Goal: Task Accomplishment & Management: Complete application form

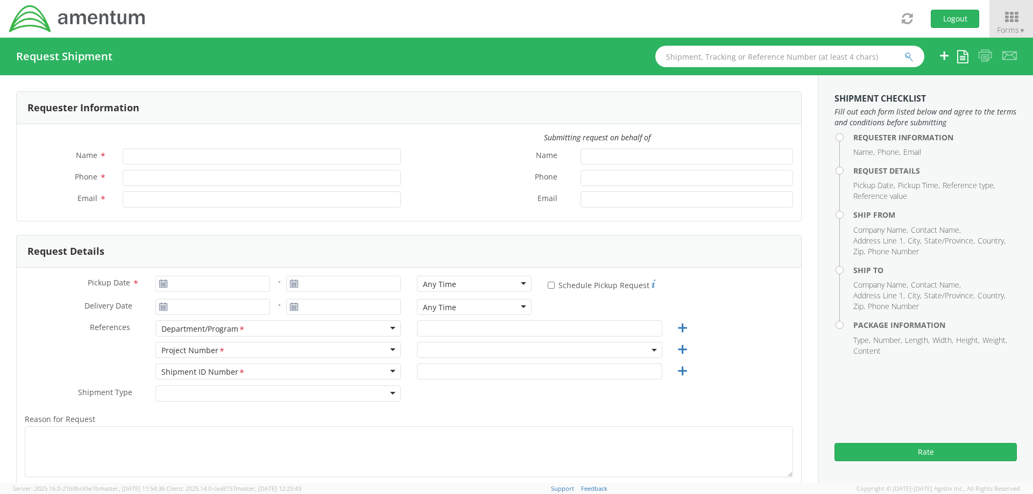
type input "Craig Mitchell"
type input "561-681-2693"
type input "craig.j.mitchell.ctr@us.navy.mil"
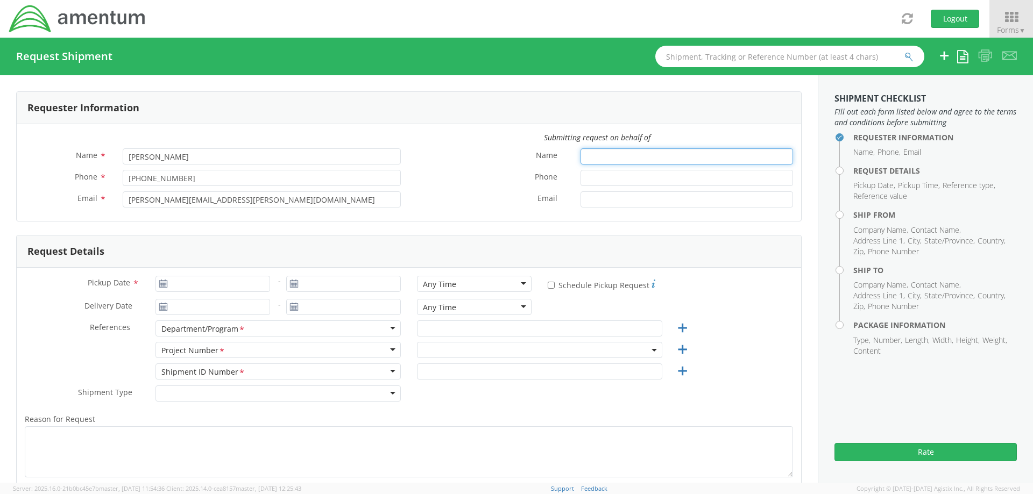
click at [587, 159] on input "Name *" at bounding box center [686, 156] width 212 height 16
type input "Cynthia Back"
type input "5616555155"
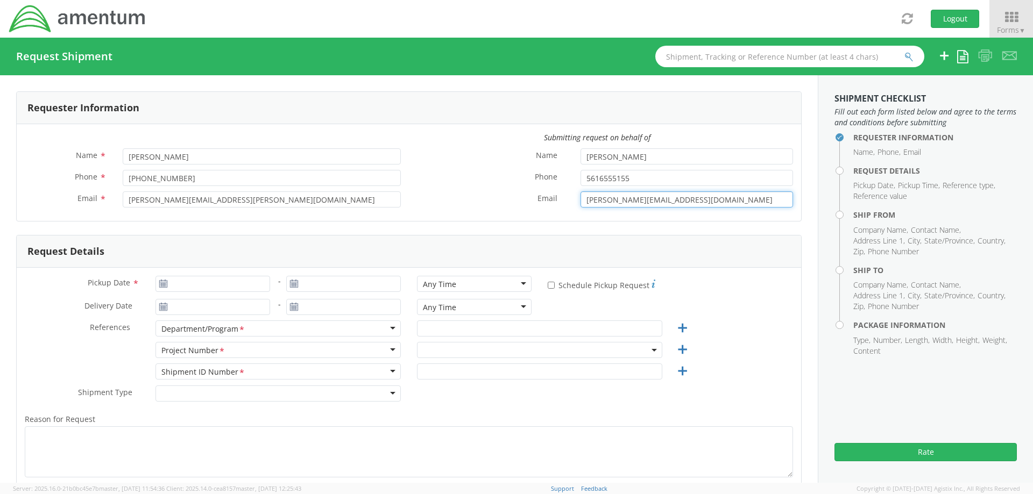
type input "Cynthia.a.back3.ctr@us.navy.mil"
type input "08/14/2025"
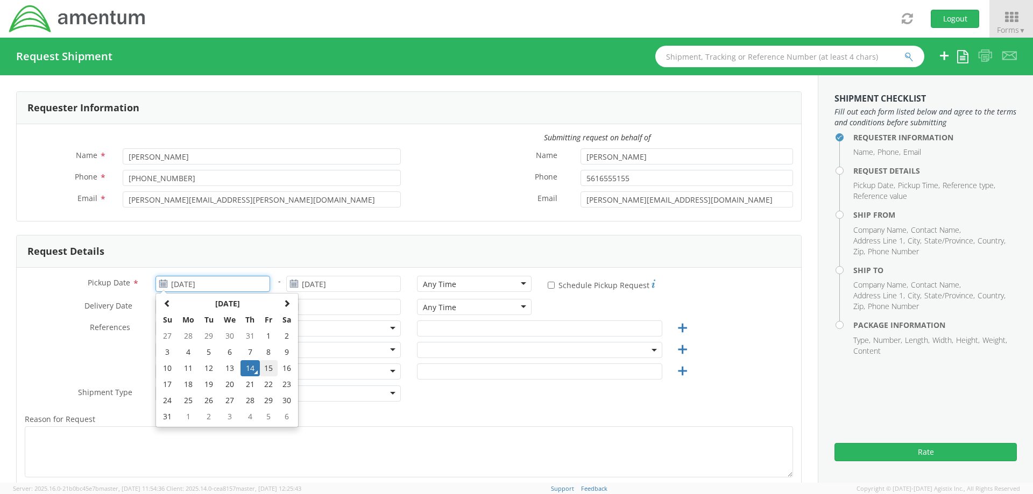
click at [273, 366] on td "15" at bounding box center [269, 368] width 18 height 16
type input "08/15/2025"
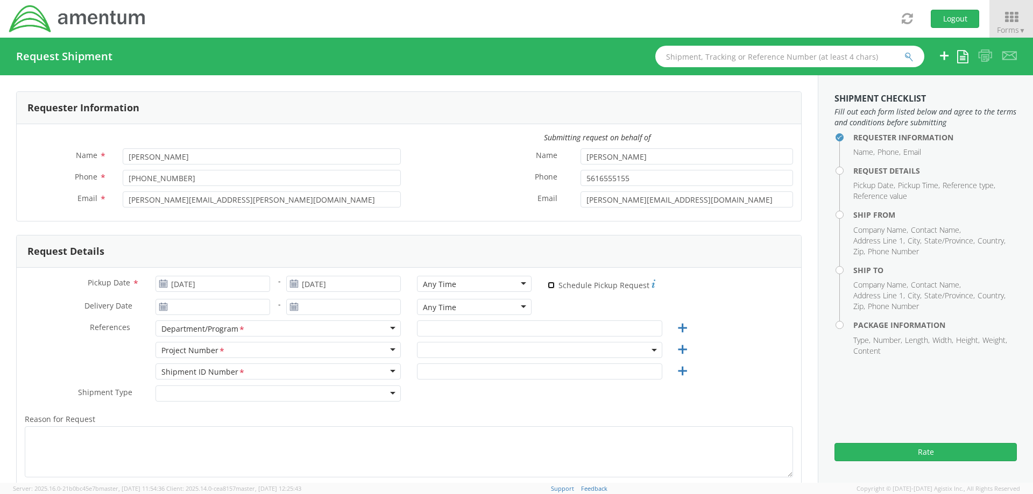
click at [548, 288] on input "* Schedule Pickup Request" at bounding box center [551, 285] width 7 height 7
checkbox input "true"
click at [480, 328] on input "text" at bounding box center [539, 329] width 245 height 16
type input "Autec"
click at [449, 346] on span at bounding box center [539, 350] width 245 height 16
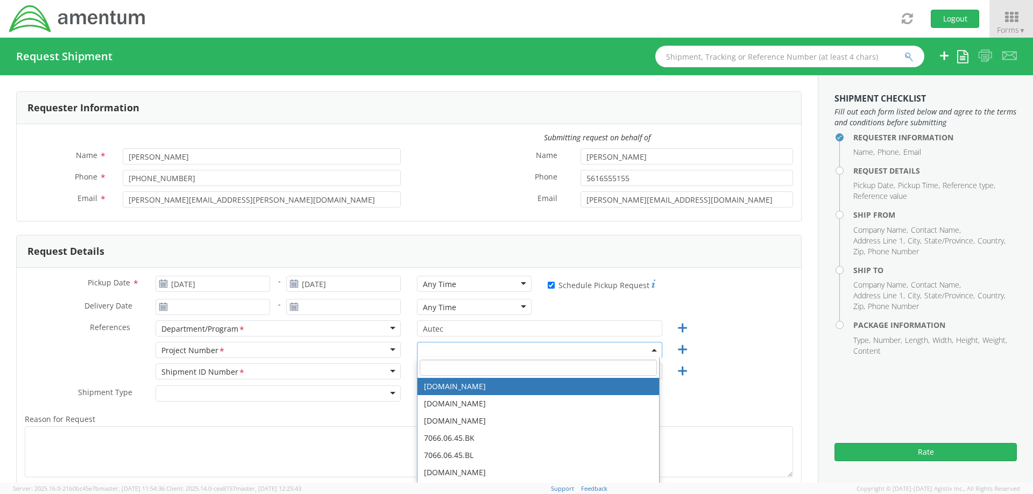
click at [431, 373] on input "search" at bounding box center [538, 368] width 237 height 16
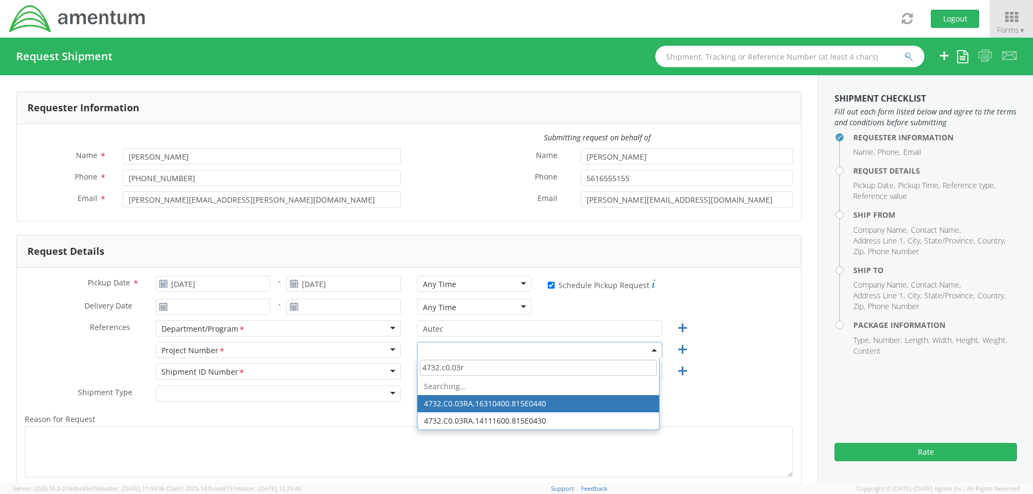
type input "4732.c0.03ru"
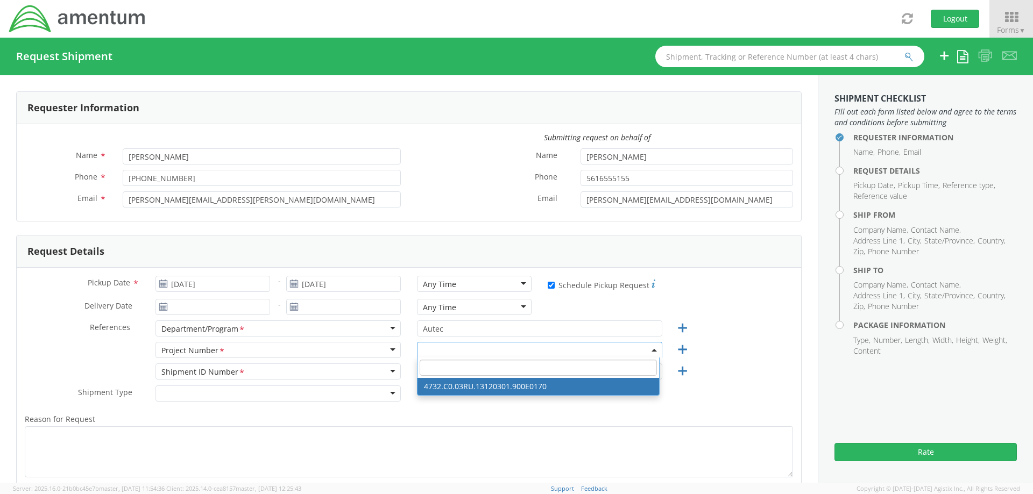
select select "4732.C0.03RU.13120301.900E0170"
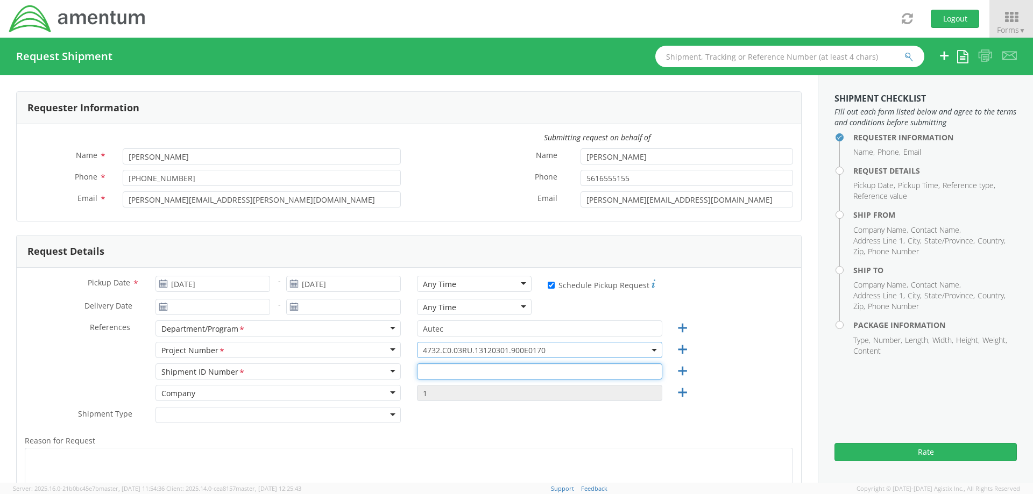
click at [462, 370] on input "text" at bounding box center [539, 372] width 245 height 16
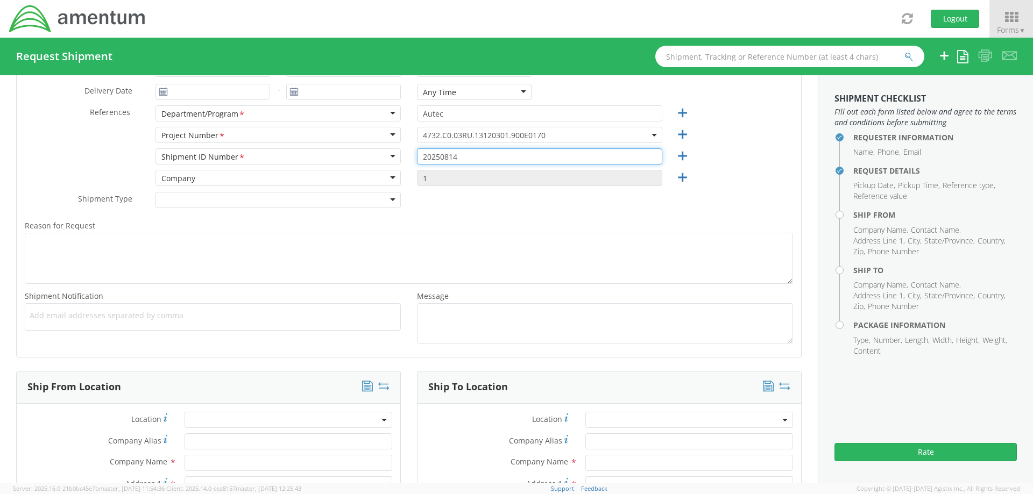
type input "20250814"
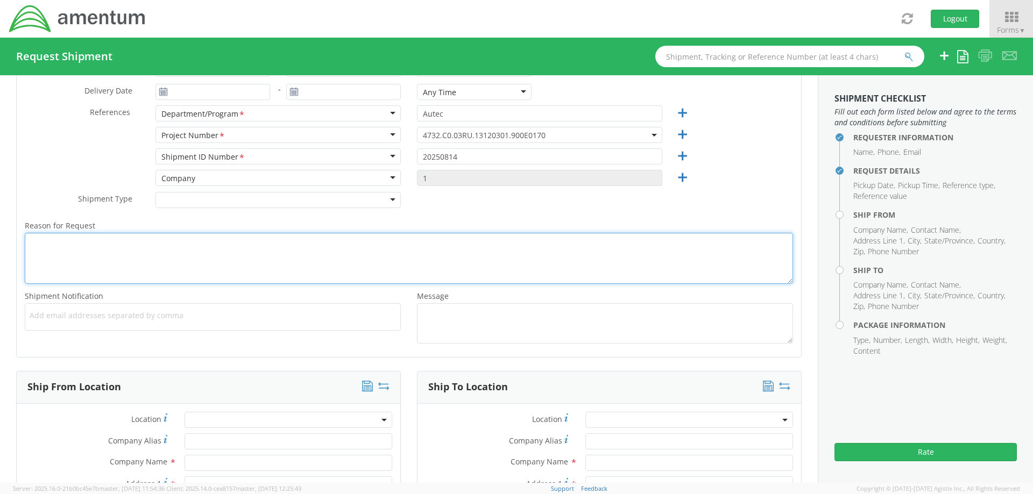
click at [44, 260] on textarea "Reason for Request *" at bounding box center [409, 258] width 768 height 51
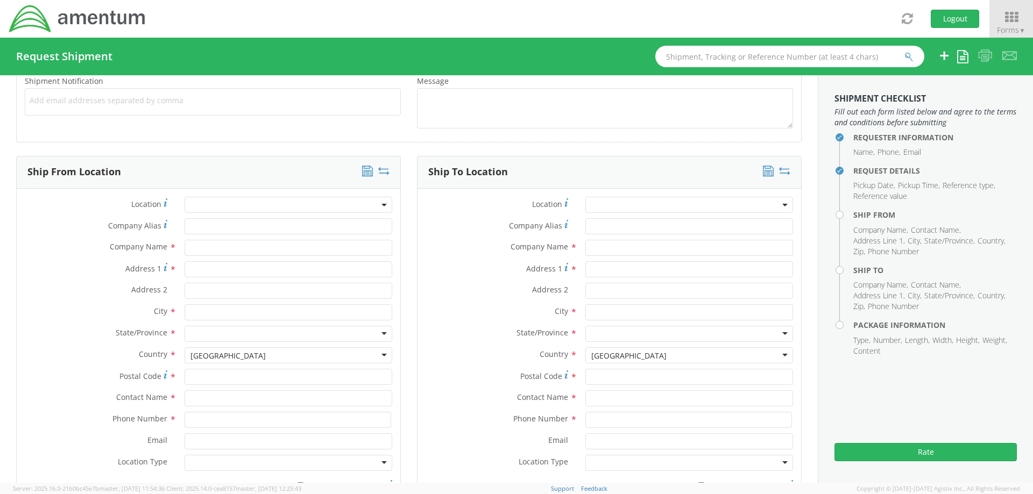
type textarea "Cal Lab in Newport"
click at [190, 400] on input "text" at bounding box center [288, 398] width 208 height 16
type input "CYnthia"
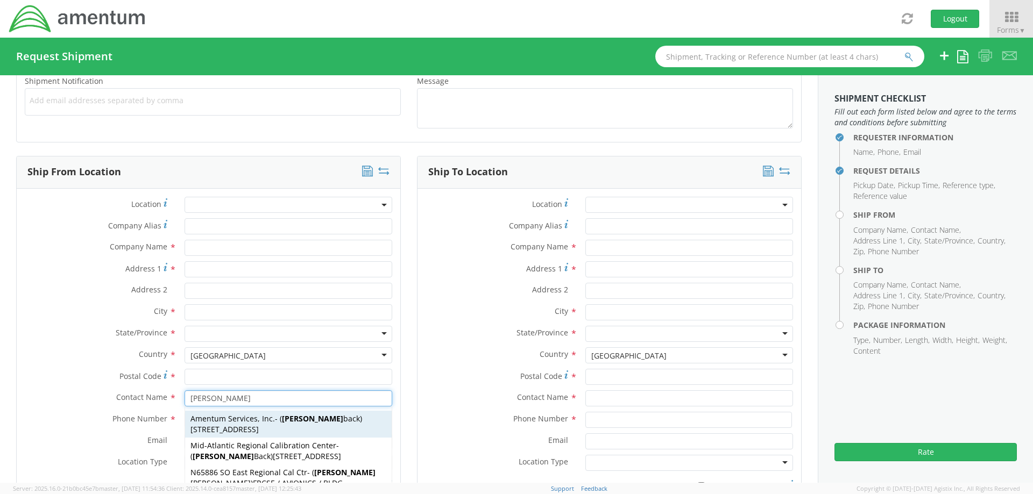
click at [247, 429] on span "1624 Perimeter Rd, AUTEC Air Terminal, West Palm Beach, FL, 33406, US" at bounding box center [224, 429] width 68 height 10
type input "Amentum Services, Inc."
type input "1624 Perimeter Rd"
type input "AUTEC Air Terminal"
type input "West Palm Beach"
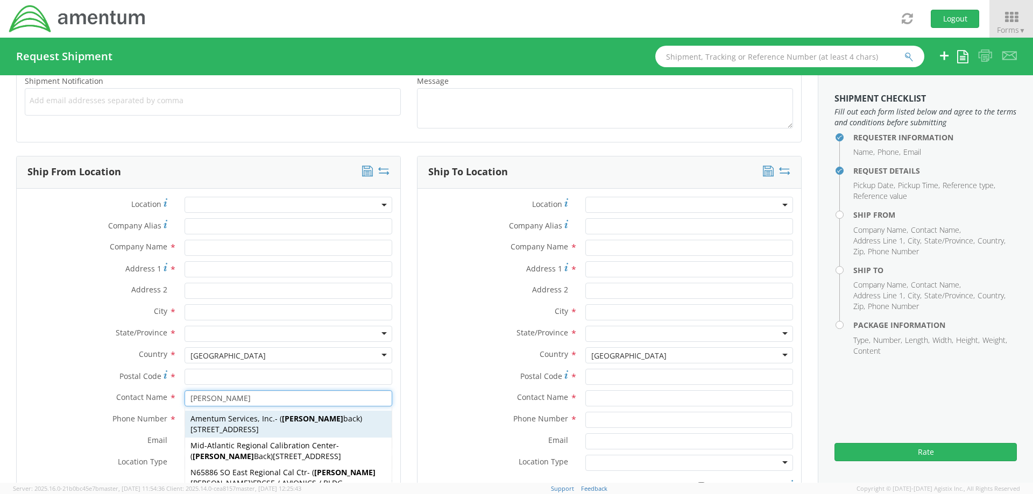
type input "33406"
type input "cynthia back"
type input "5616555155"
type input "patrick.a.ostrander.ctr@us.navy.mil"
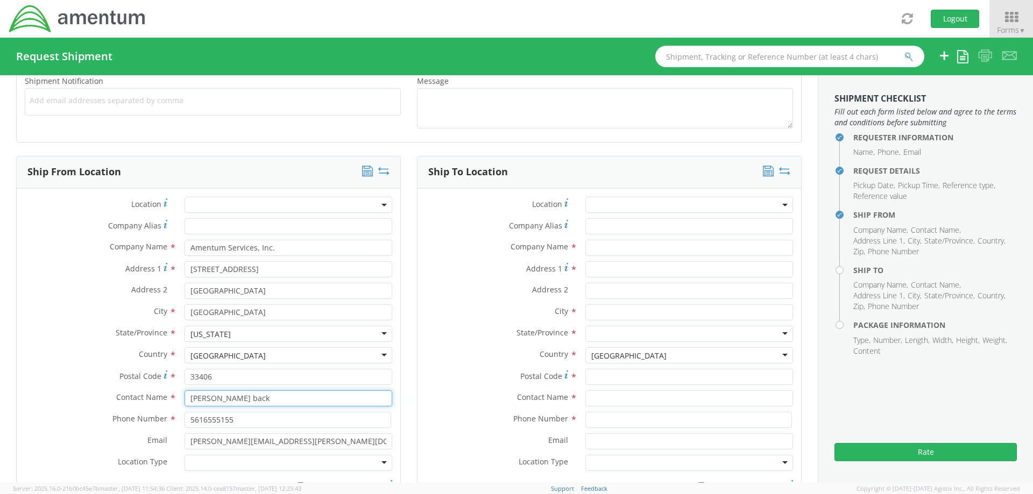
scroll to position [484, 0]
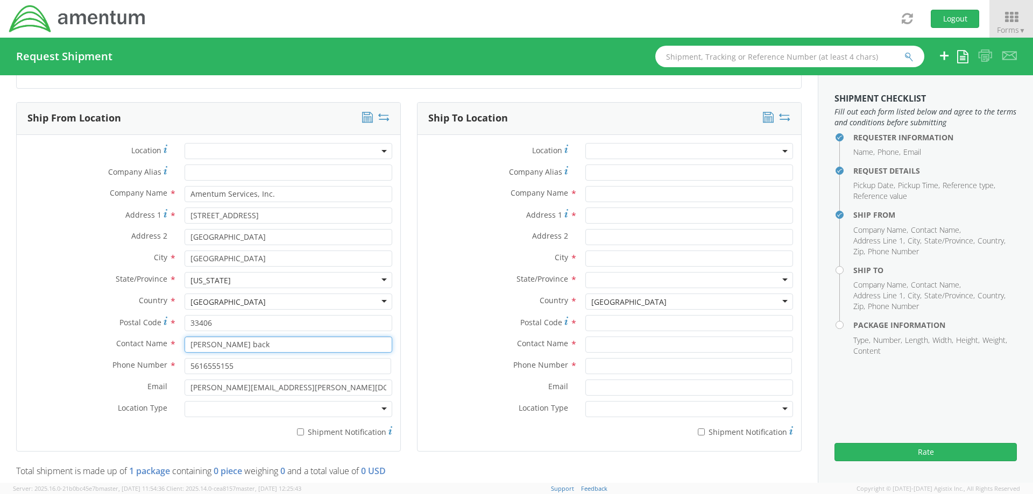
type input "cynthia back"
click at [315, 414] on div at bounding box center [288, 409] width 208 height 16
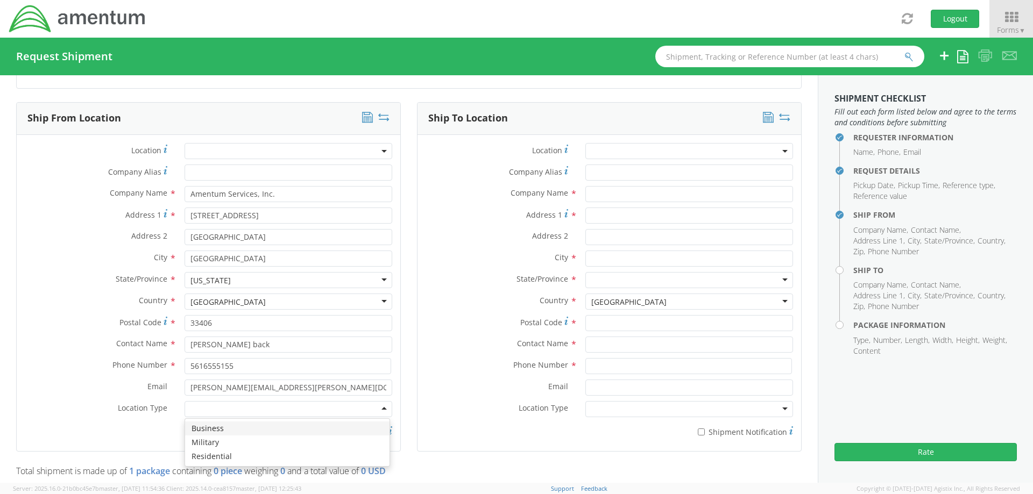
click at [26, 143] on div "Location * Company Alias * Company Name * Amentum Services, Inc. Address 1 * 16…" at bounding box center [208, 293] width 383 height 300
click at [297, 433] on input "* Shipment Notification" at bounding box center [300, 432] width 7 height 7
checkbox input "true"
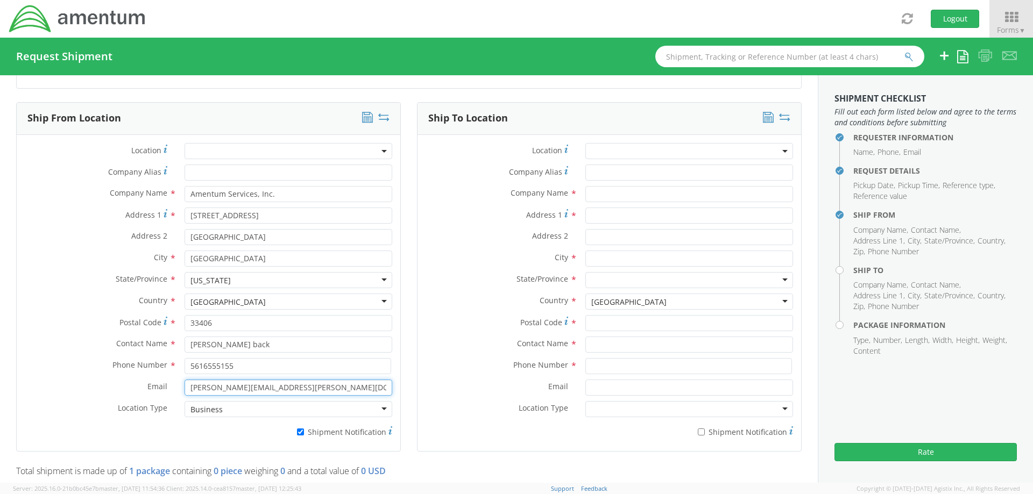
drag, startPoint x: 330, startPoint y: 388, endPoint x: 88, endPoint y: 387, distance: 242.0
click at [81, 387] on div "Email * patrick.a.ostrander.ctr@us.navy.mil" at bounding box center [208, 388] width 383 height 16
type input "Craig.j.mitchell.ctr@us.navy.mil"
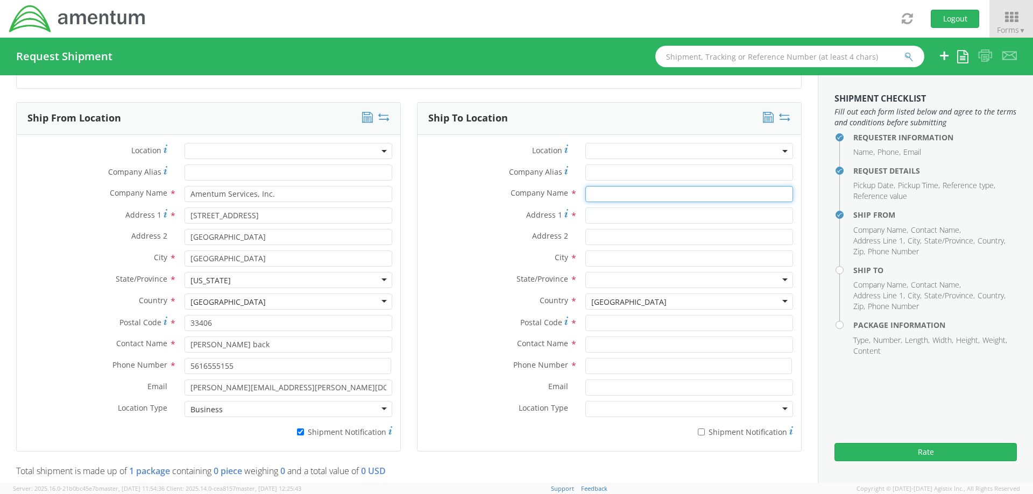
click at [589, 198] on input "text" at bounding box center [689, 194] width 208 height 16
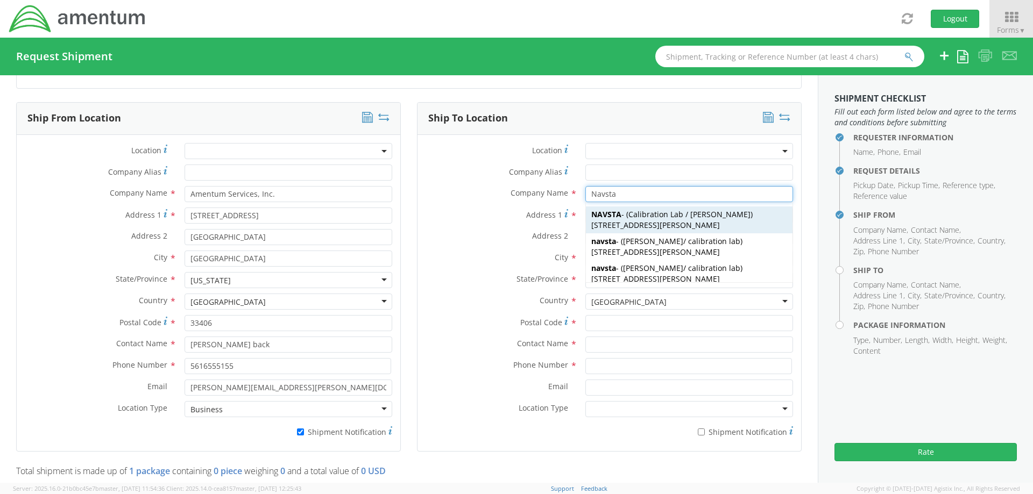
click at [648, 216] on span "Calibration Lab / Scott Blake" at bounding box center [689, 214] width 122 height 10
type input "NAVSTA"
type input "47 Chandler St."
type input "BLDG 1170 RM 195"
type input "Newport"
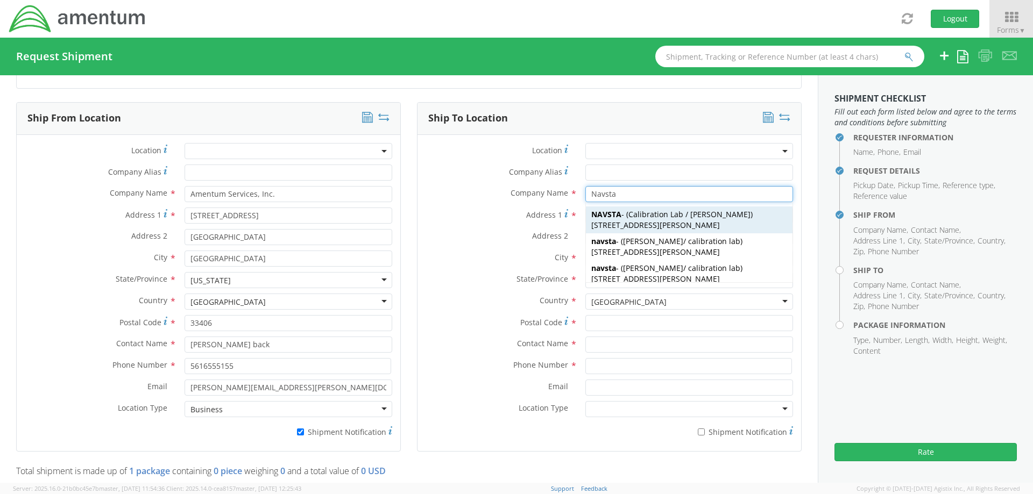
type input "02841"
type input "Calibration Lab / Scott Blake"
type input "401-832-6011"
type input "cynthia.a.back3.ctr@us.navy.mil"
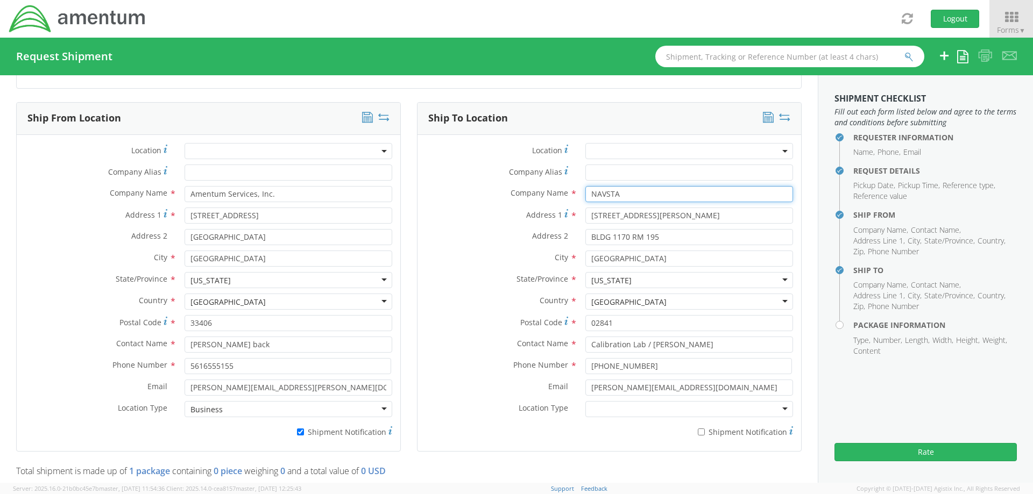
type input "NAVSTA"
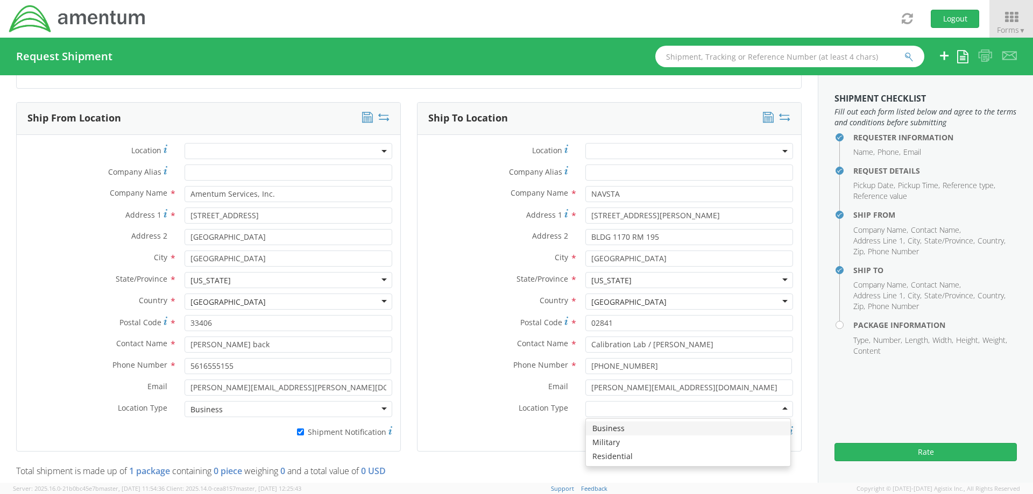
click at [655, 414] on div at bounding box center [689, 409] width 208 height 16
click at [417, 143] on div "Location * Company Alias * Company Name * NAVSTA Navsta NAVSTA - ( Calibration …" at bounding box center [608, 293] width 383 height 300
click at [698, 430] on input "* Shipment Notification" at bounding box center [701, 432] width 7 height 7
checkbox input "true"
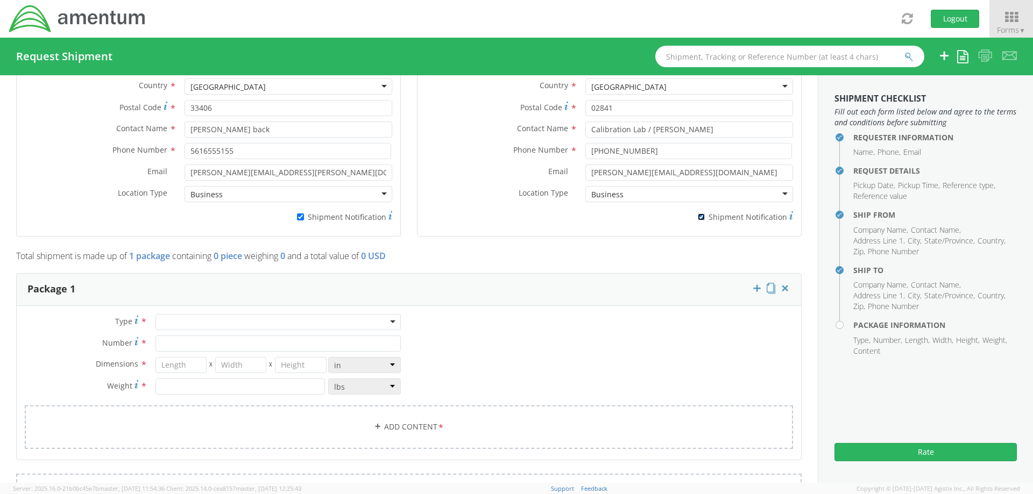
scroll to position [807, 0]
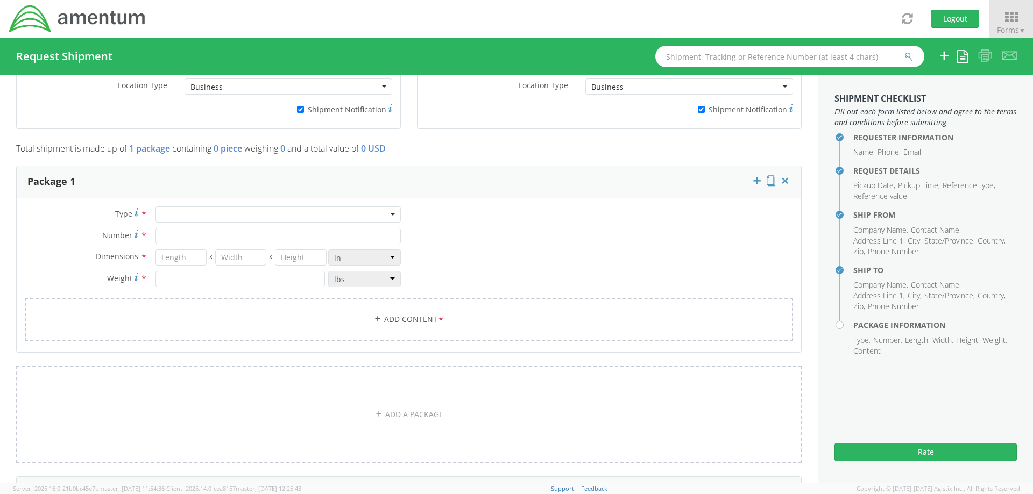
click at [197, 212] on div at bounding box center [277, 215] width 245 height 16
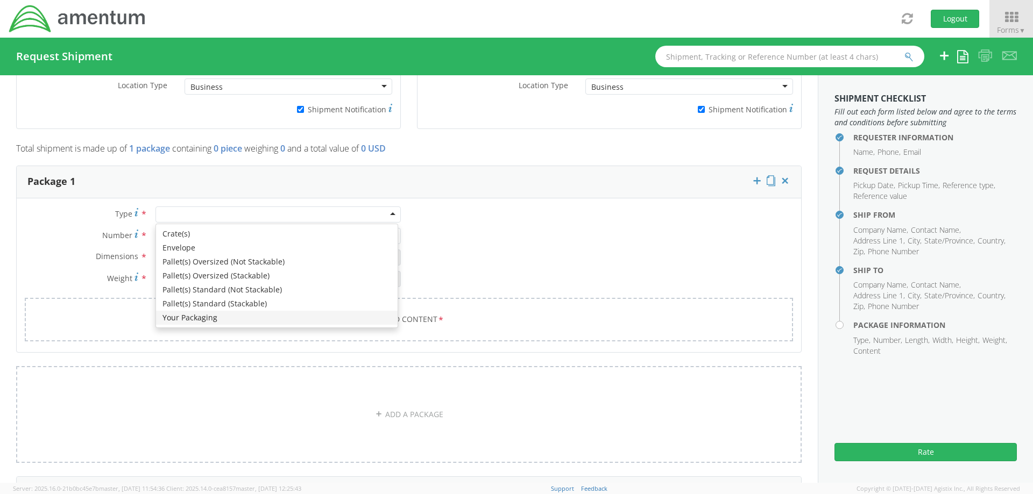
click at [44, 207] on div "Type * Crate(s) Envelope Pallet(s) Oversized (Not Stackable) Pallet(s) Oversize…" at bounding box center [409, 281] width 784 height 148
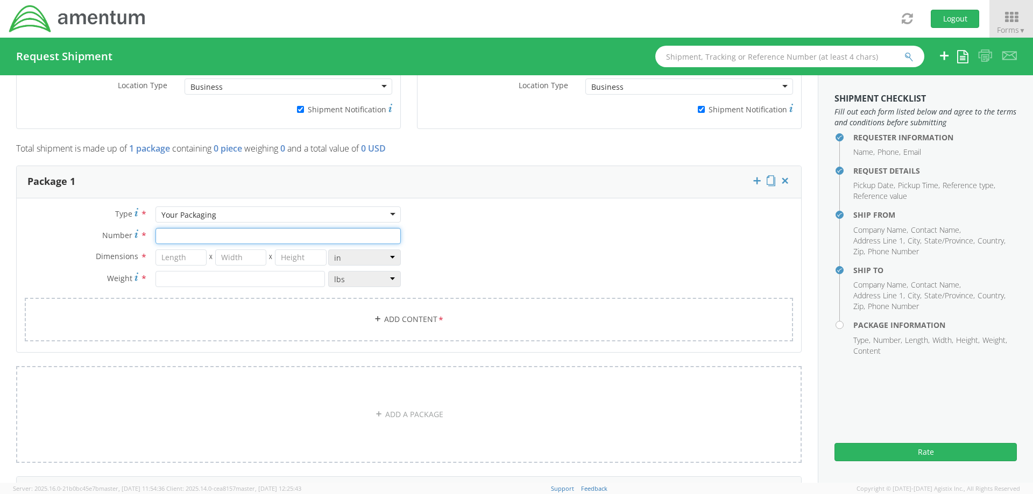
click at [172, 236] on input "Number *" at bounding box center [277, 236] width 245 height 16
type input "1"
type input "16"
type input "12"
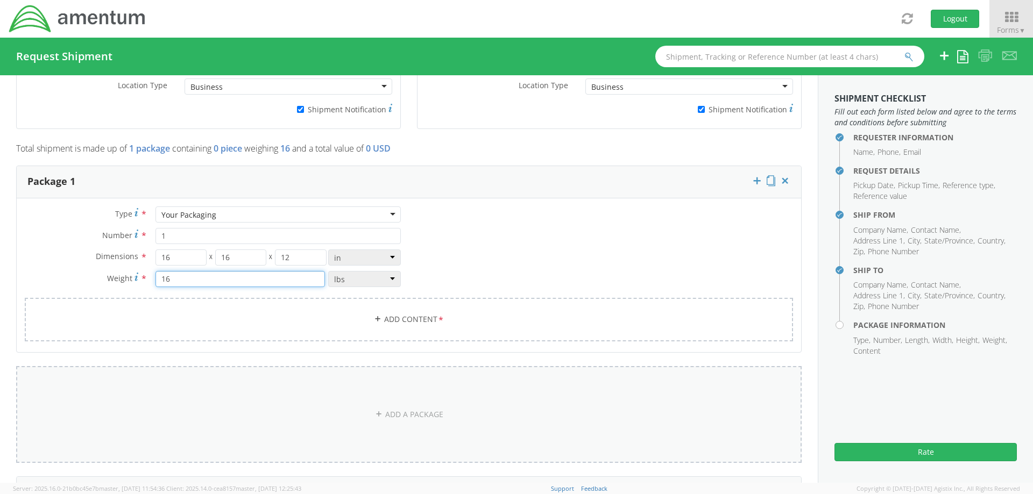
type input "16"
click at [403, 413] on link "ADD A PACKAGE" at bounding box center [408, 414] width 785 height 97
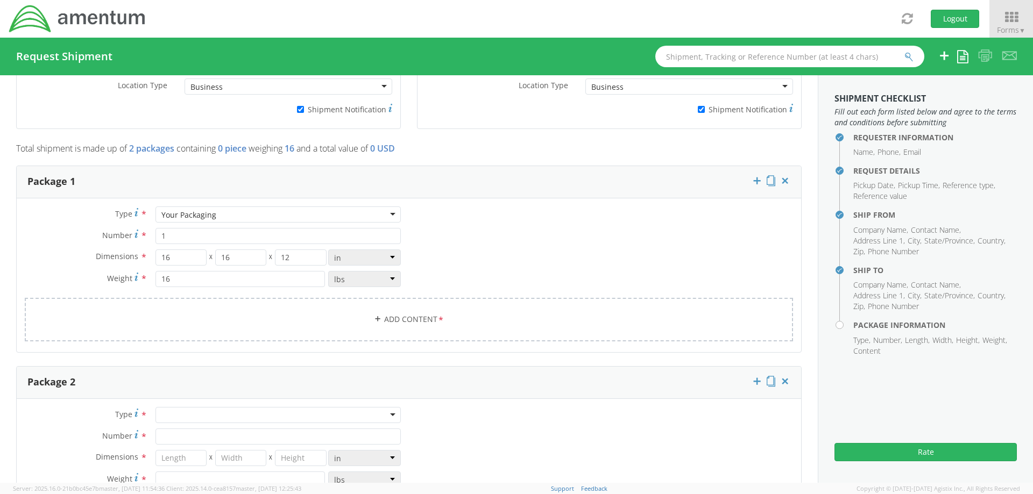
scroll to position [914, 0]
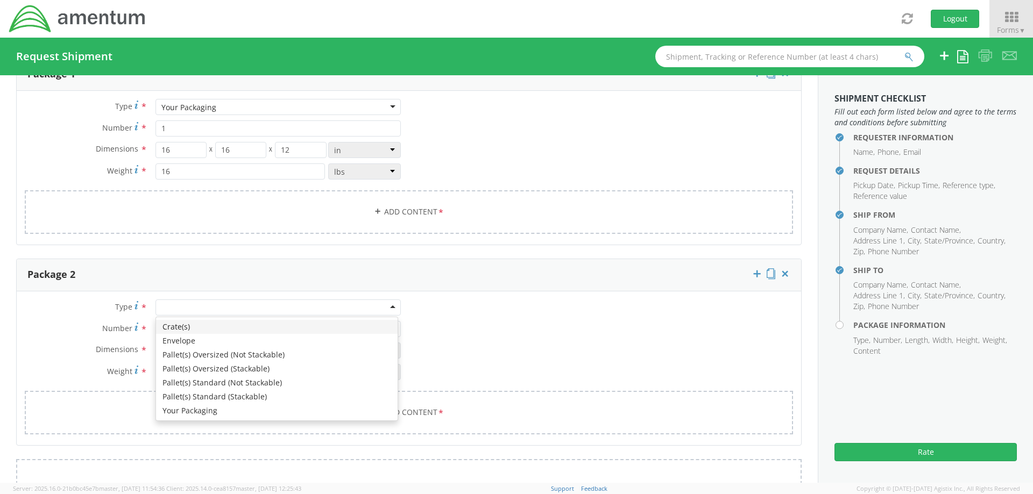
click at [336, 308] on div at bounding box center [277, 308] width 245 height 16
drag, startPoint x: 190, startPoint y: 414, endPoint x: 35, endPoint y: 9, distance: 433.6
click at [35, 300] on div "Type * Crate(s) Envelope Pallet(s) Oversized (Not Stackable) Pallet(s) Oversize…" at bounding box center [409, 374] width 784 height 148
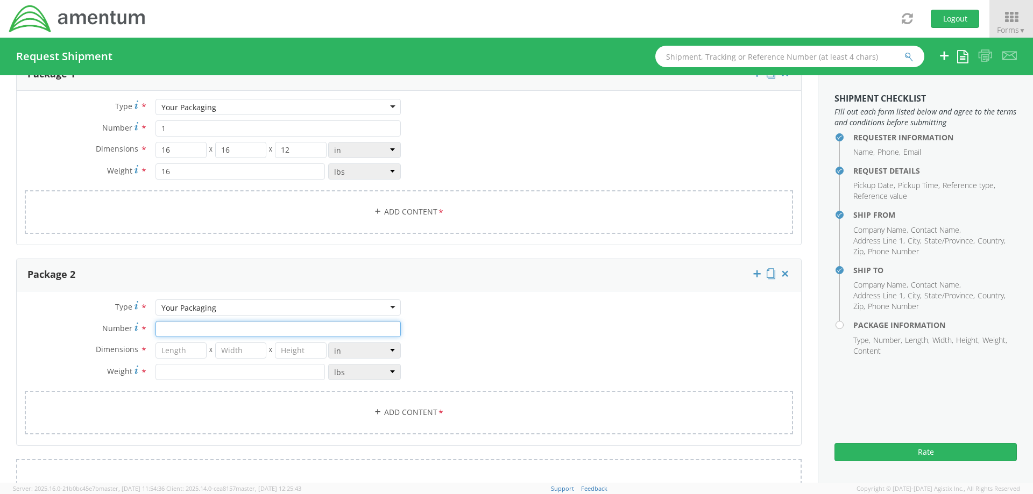
click at [172, 329] on input "Number *" at bounding box center [277, 329] width 245 height 16
type input "1"
type input "24"
type input "20"
type input "12"
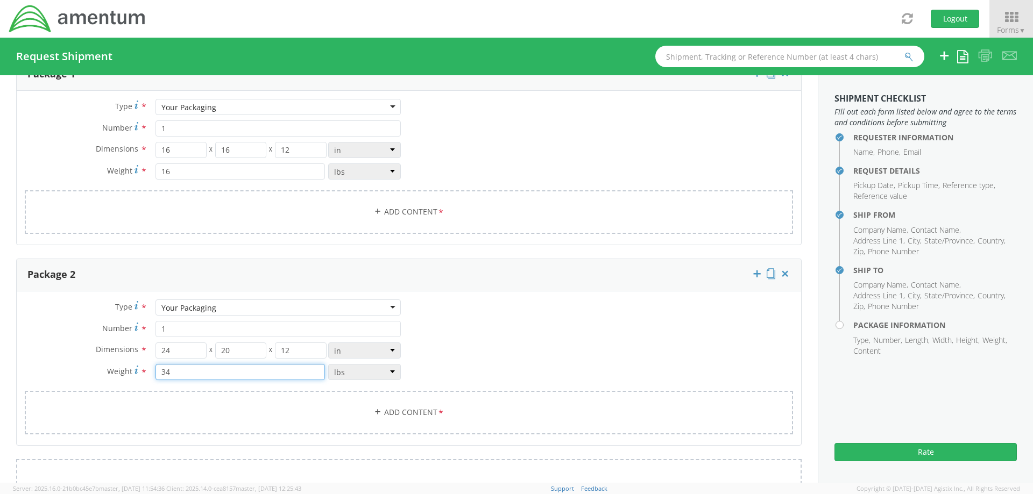
type input "34"
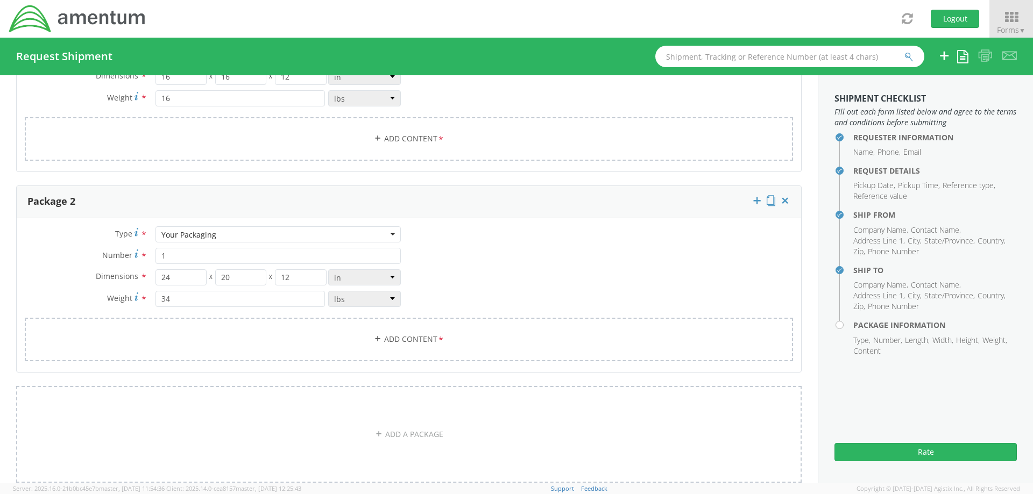
scroll to position [826, 0]
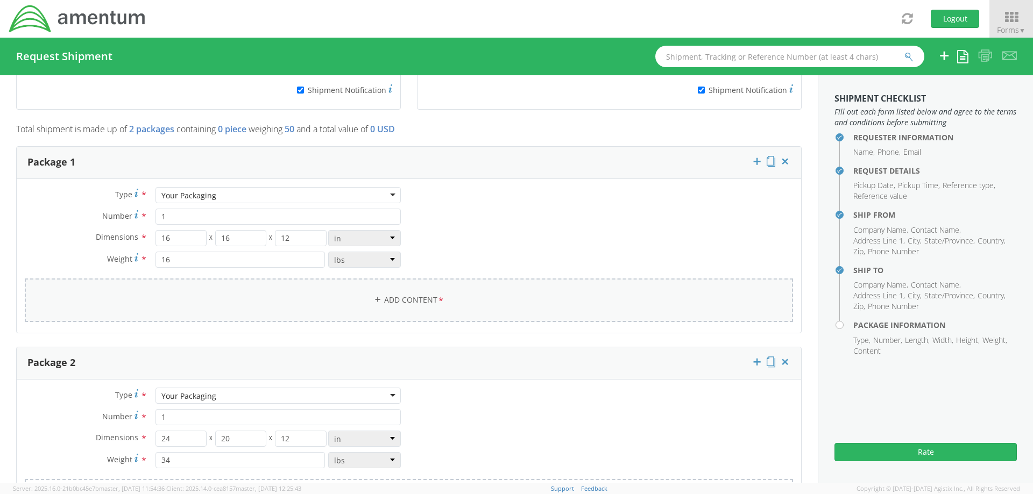
click at [286, 294] on link "Add Content *" at bounding box center [409, 301] width 768 height 44
select select
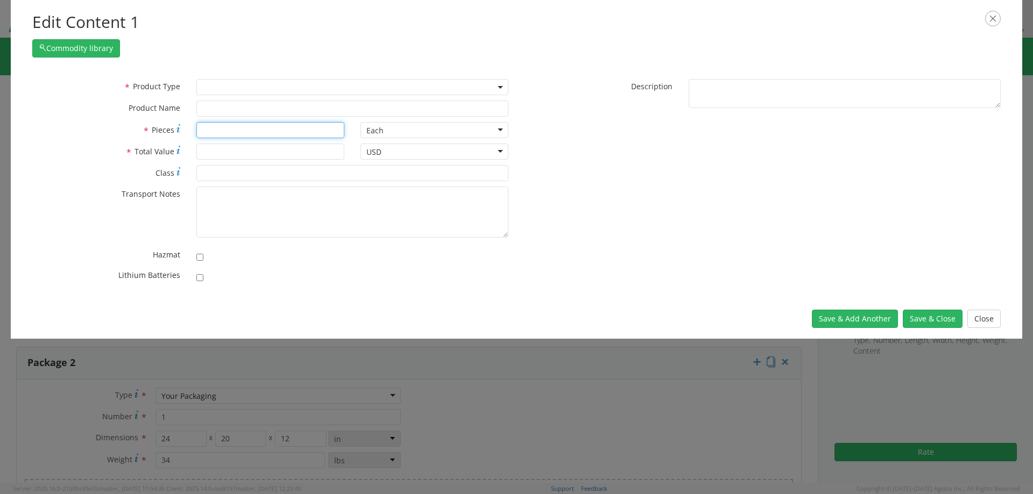
click at [206, 131] on input "* Pieces" at bounding box center [270, 130] width 148 height 16
type input "1"
click at [219, 151] on input "* Total Value" at bounding box center [270, 152] width 148 height 16
type input "1295"
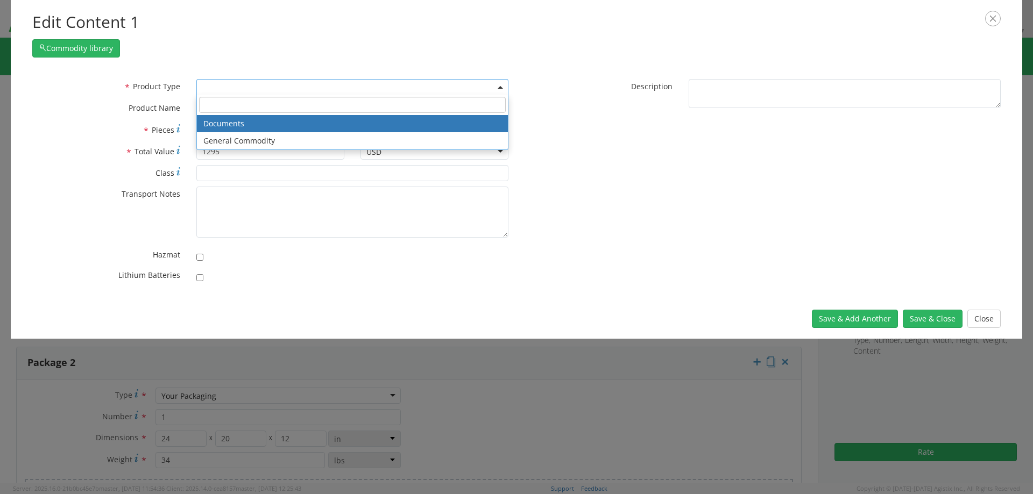
click at [217, 84] on span at bounding box center [352, 87] width 312 height 16
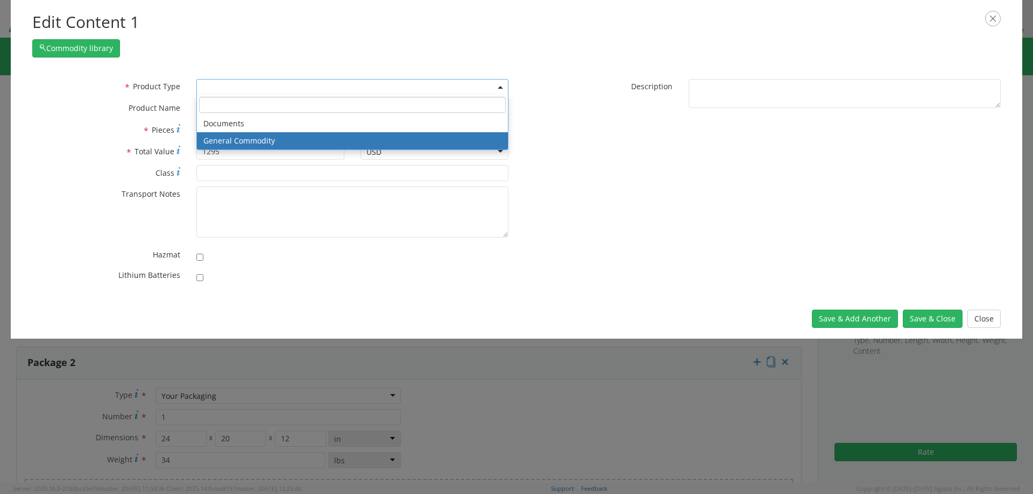
select select "COMMODITY"
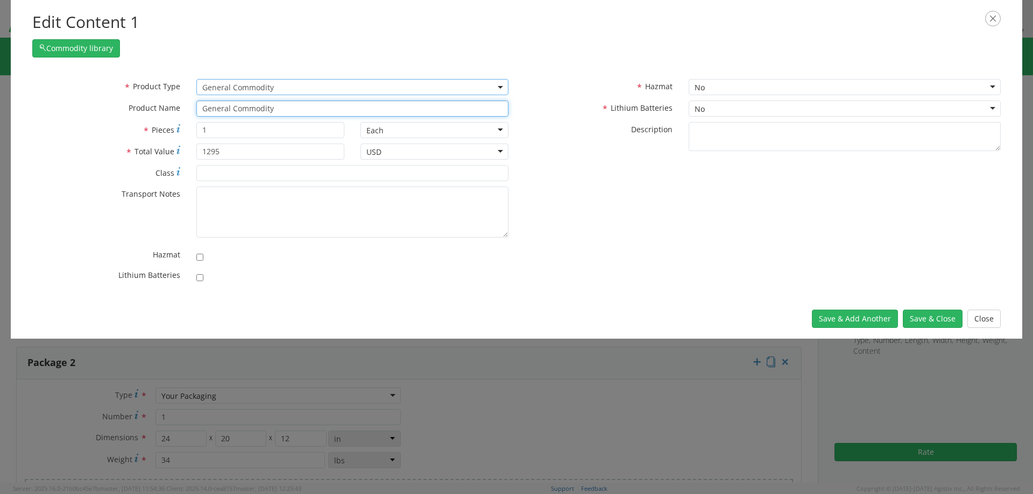
drag, startPoint x: 289, startPoint y: 105, endPoint x: 177, endPoint y: 105, distance: 111.9
click at [145, 105] on div "* Product Name General Commodity" at bounding box center [270, 109] width 492 height 16
type input "Generator"
type input "Generator,ENGINE ACCESSORY, ALTERNATOR ASSY, 12V-50A"
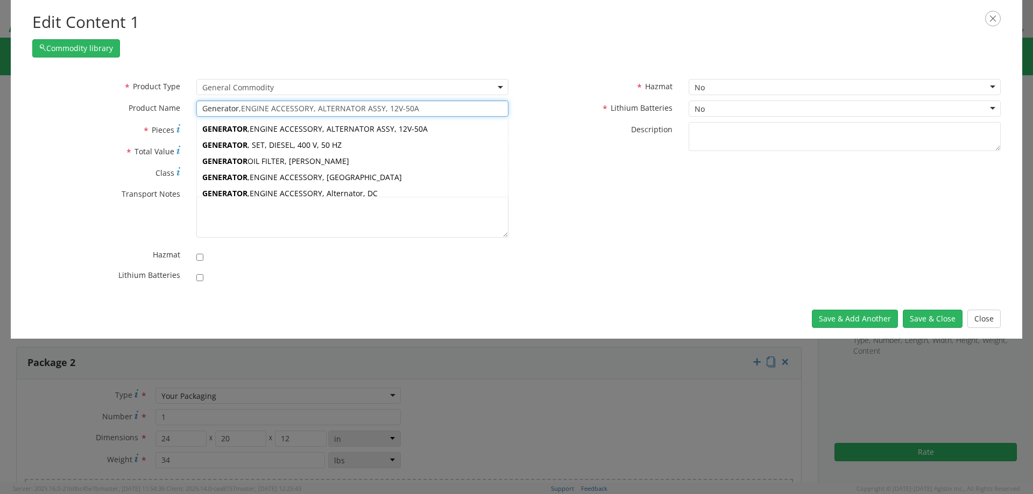
type input "Generator"
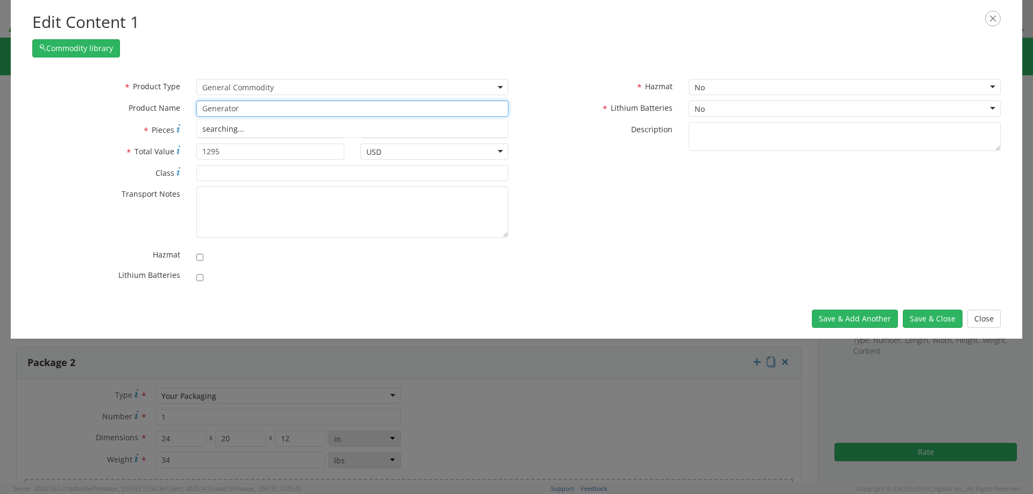
type input "Generator OIL FILTER, PERKINS"
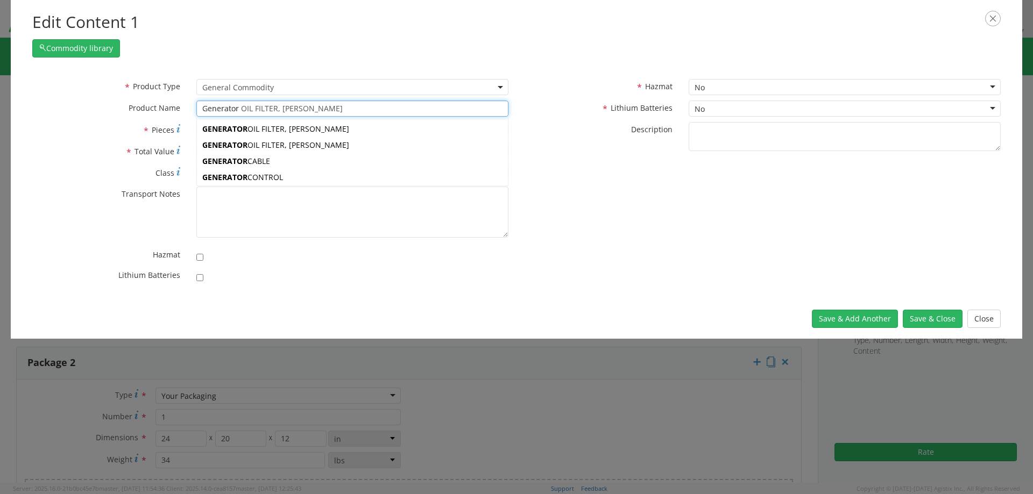
type input "Generator"
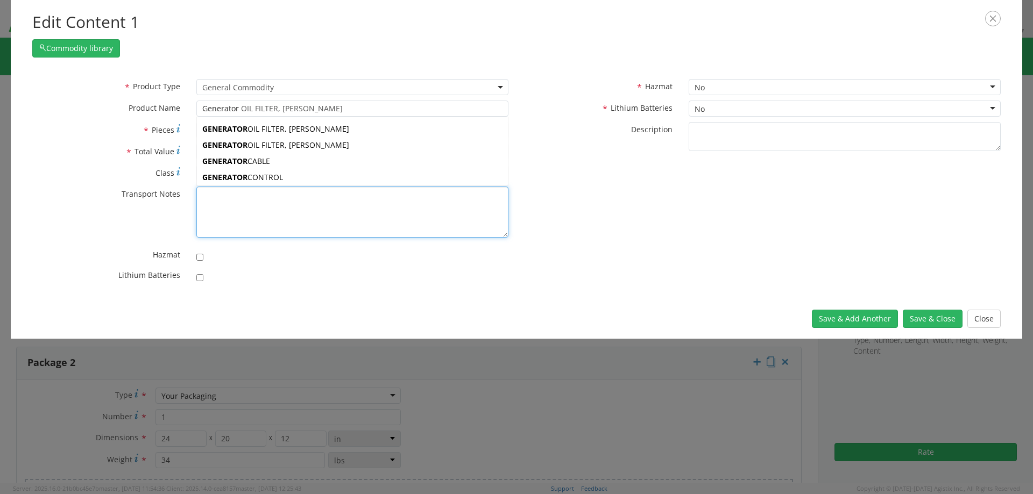
click at [291, 208] on textarea "* Transport Notes" at bounding box center [352, 212] width 312 height 51
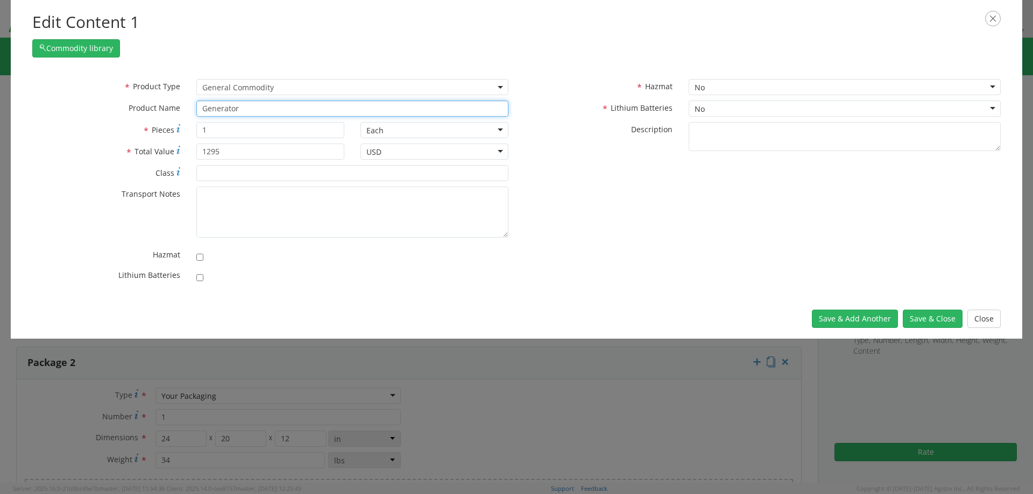
click at [244, 108] on input "Generator" at bounding box center [352, 109] width 312 height 16
type input "Generator,ENGINE ACCESSORY, ALTERNATOR ASSY, 12V-50A"
type input "Generator"
type input "Generator; Thermometer; Temp Testers"
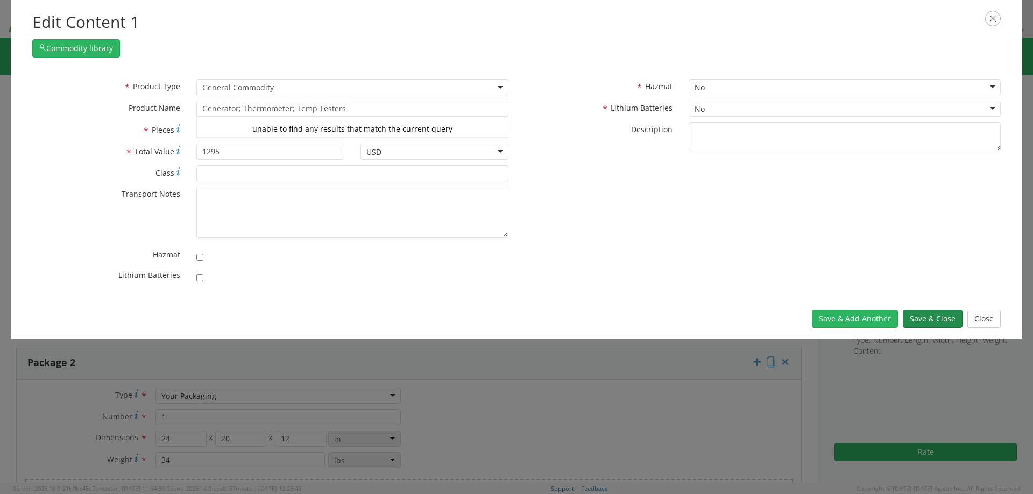
click at [937, 320] on button "Save & Close" at bounding box center [932, 319] width 60 height 18
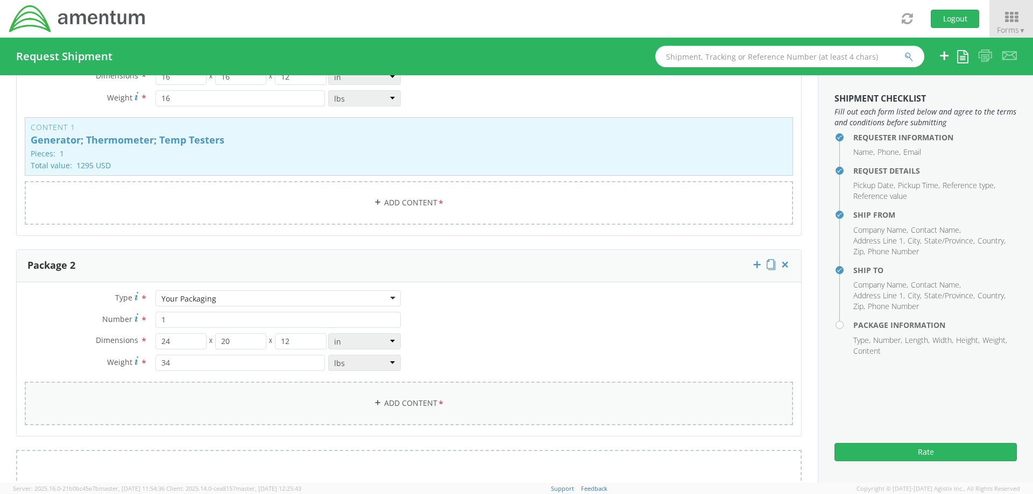
scroll to position [1095, 0]
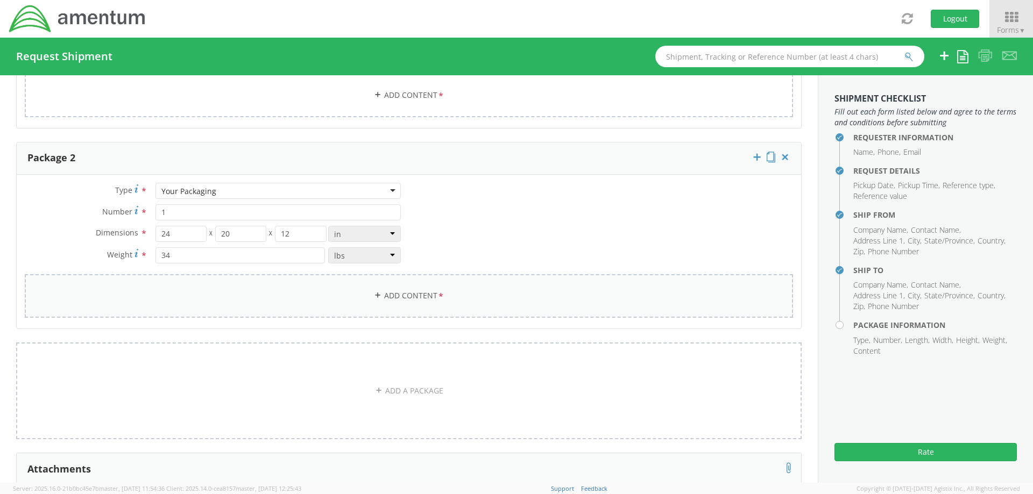
click at [332, 304] on link "Add Content *" at bounding box center [409, 296] width 768 height 44
select select
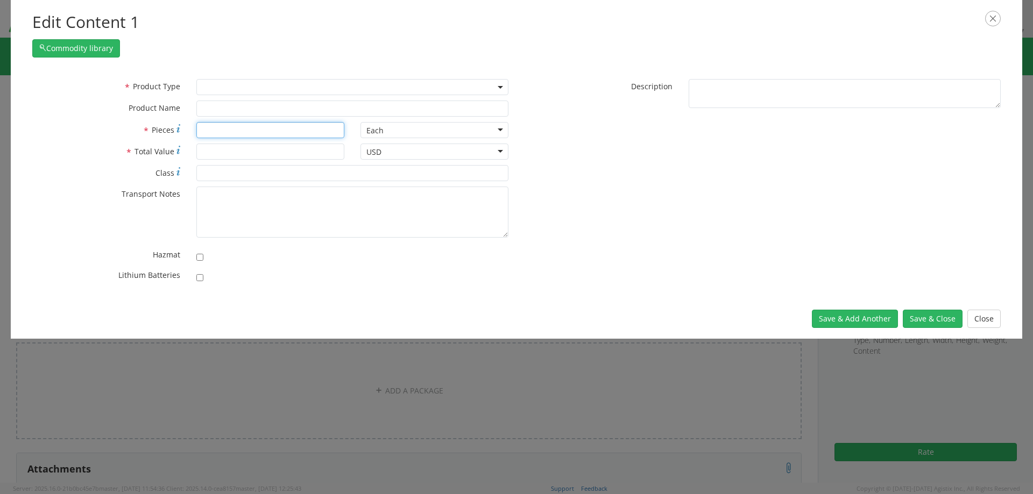
click at [225, 130] on input "* Pieces" at bounding box center [270, 130] width 148 height 16
type input "1"
type input "13200"
click at [230, 82] on span at bounding box center [352, 87] width 312 height 16
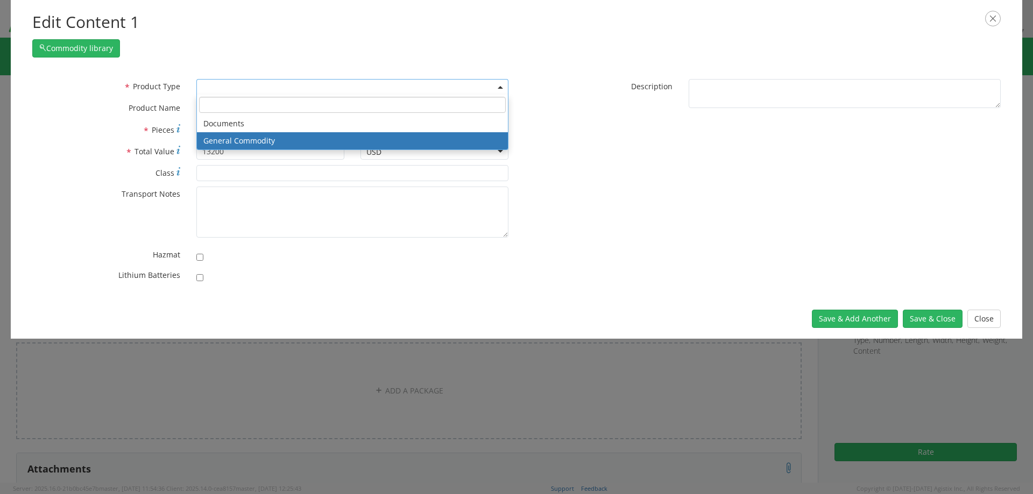
select select "COMMODITY"
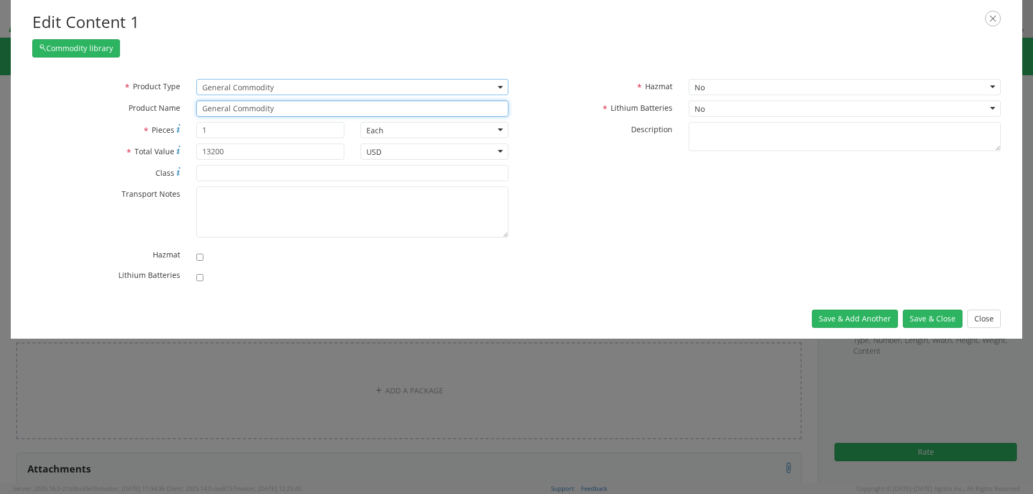
drag, startPoint x: 278, startPoint y: 112, endPoint x: 132, endPoint y: 109, distance: 145.2
click at [126, 109] on div "* Product Name General Commodity Generator unable to find any results that matc…" at bounding box center [270, 109] width 492 height 16
type input "Osc"
